Goal: Transaction & Acquisition: Purchase product/service

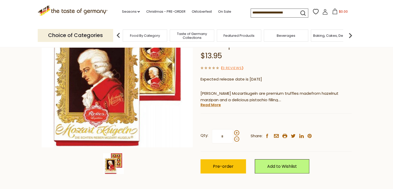
scroll to position [103, 0]
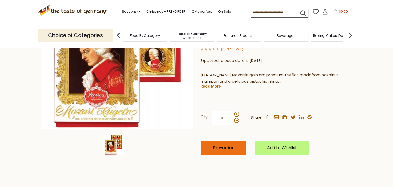
click at [226, 145] on span "Pre-order" at bounding box center [223, 148] width 21 height 6
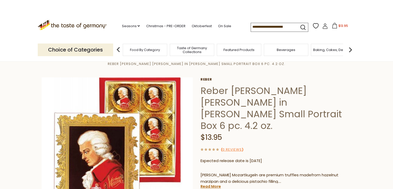
scroll to position [0, 0]
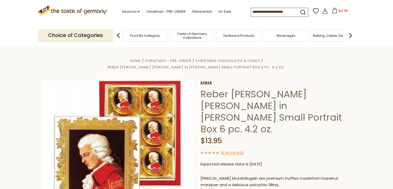
click at [207, 81] on link "Reber" at bounding box center [276, 83] width 151 height 4
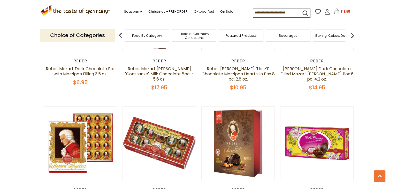
scroll to position [491, 0]
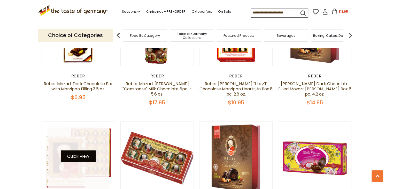
click at [73, 150] on button "Quick View" at bounding box center [78, 156] width 35 height 12
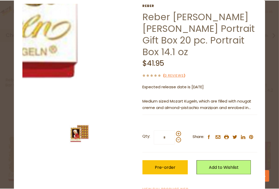
scroll to position [463, 0]
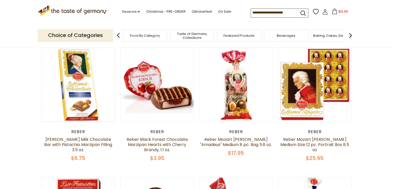
scroll to position [181, 0]
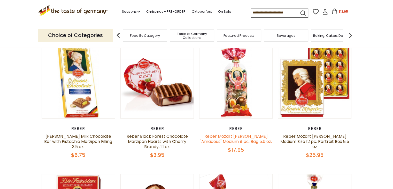
click at [239, 134] on link "Reber Mozart [PERSON_NAME] "Amadeus" Medium 8 pc. Bag 5.6 oz." at bounding box center [236, 138] width 72 height 11
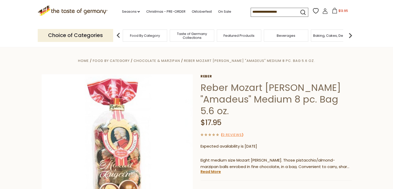
scroll to position [78, 0]
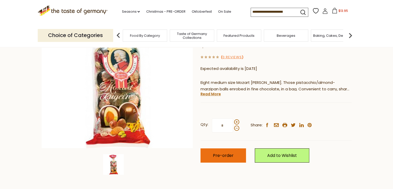
click at [229, 152] on span "Pre-order" at bounding box center [223, 155] width 21 height 6
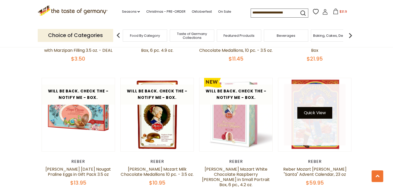
scroll to position [802, 0]
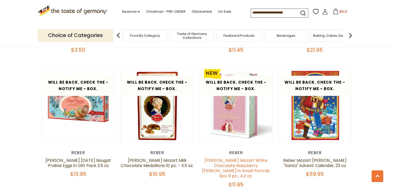
click at [233, 157] on link "[PERSON_NAME] Mozart White Chocolate Raspberry [PERSON_NAME] in Small Portrait …" at bounding box center [236, 167] width 68 height 21
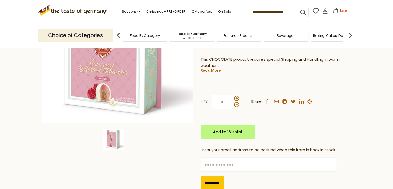
scroll to position [103, 0]
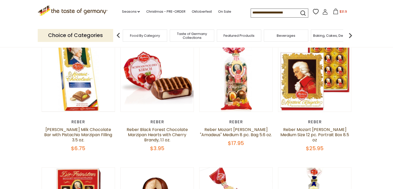
scroll to position [193, 0]
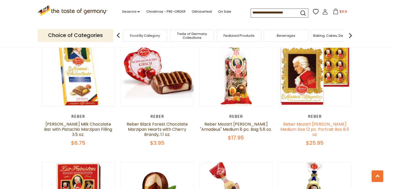
click at [313, 124] on link "Reber Mozart [PERSON_NAME] Medium Size 12 pc. Portrait Box 8.5 oz" at bounding box center [315, 129] width 69 height 16
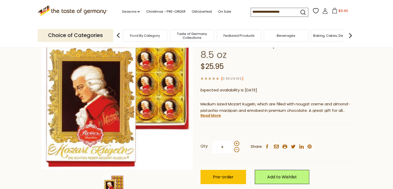
scroll to position [78, 0]
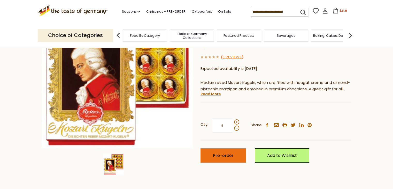
click at [222, 152] on span "Pre-order" at bounding box center [223, 155] width 21 height 6
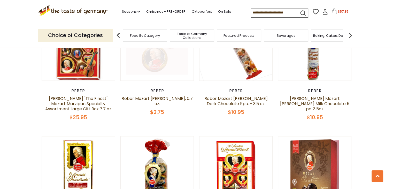
scroll to position [348, 0]
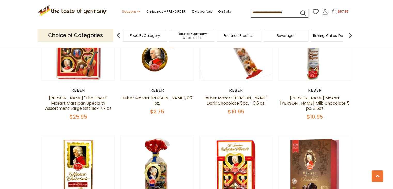
click at [133, 12] on link "Seasons dropdown_arrow" at bounding box center [131, 12] width 18 height 6
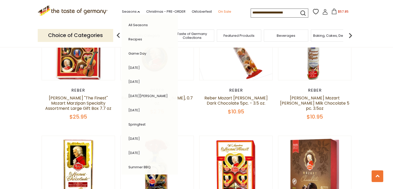
click at [219, 11] on link "On Sale" at bounding box center [224, 12] width 13 height 6
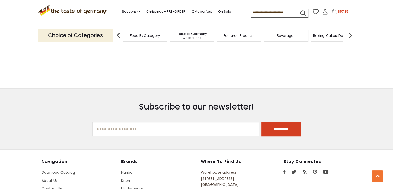
scroll to position [310, 0]
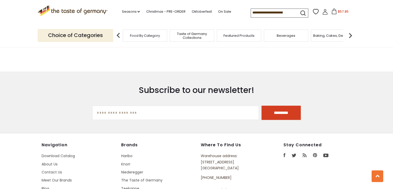
click at [135, 37] on span "Food By Category" at bounding box center [145, 36] width 30 height 4
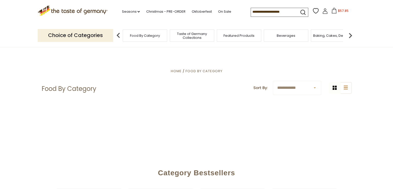
click at [188, 38] on span "Taste of Germany Collections" at bounding box center [191, 36] width 41 height 8
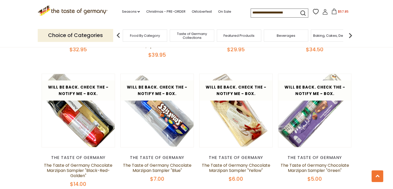
scroll to position [931, 0]
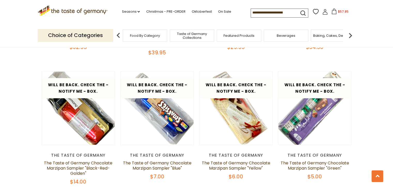
click at [87, 10] on icon ".st0{fill:#EDD300;} .st1{fill:#D33E21;}" at bounding box center [73, 10] width 70 height 11
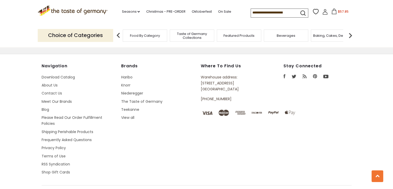
scroll to position [950, 0]
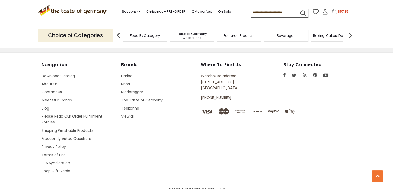
click at [58, 136] on link "Frequently Asked Questions" at bounding box center [67, 138] width 50 height 5
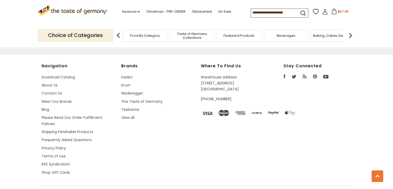
scroll to position [621, 0]
